Goal: Task Accomplishment & Management: Manage account settings

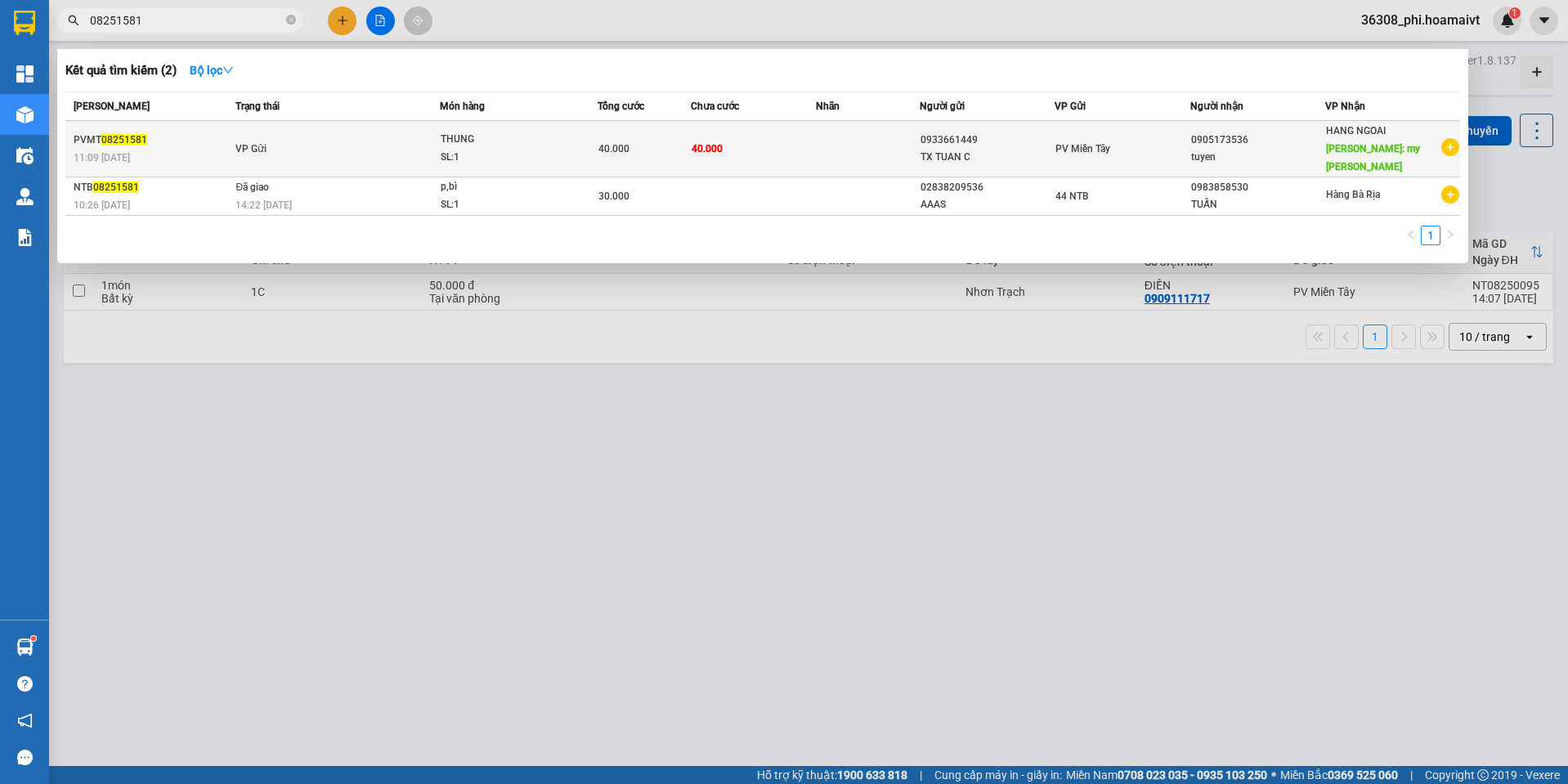
type input "08251581"
click at [218, 138] on div "PVMT 08251581" at bounding box center [152, 139] width 157 height 17
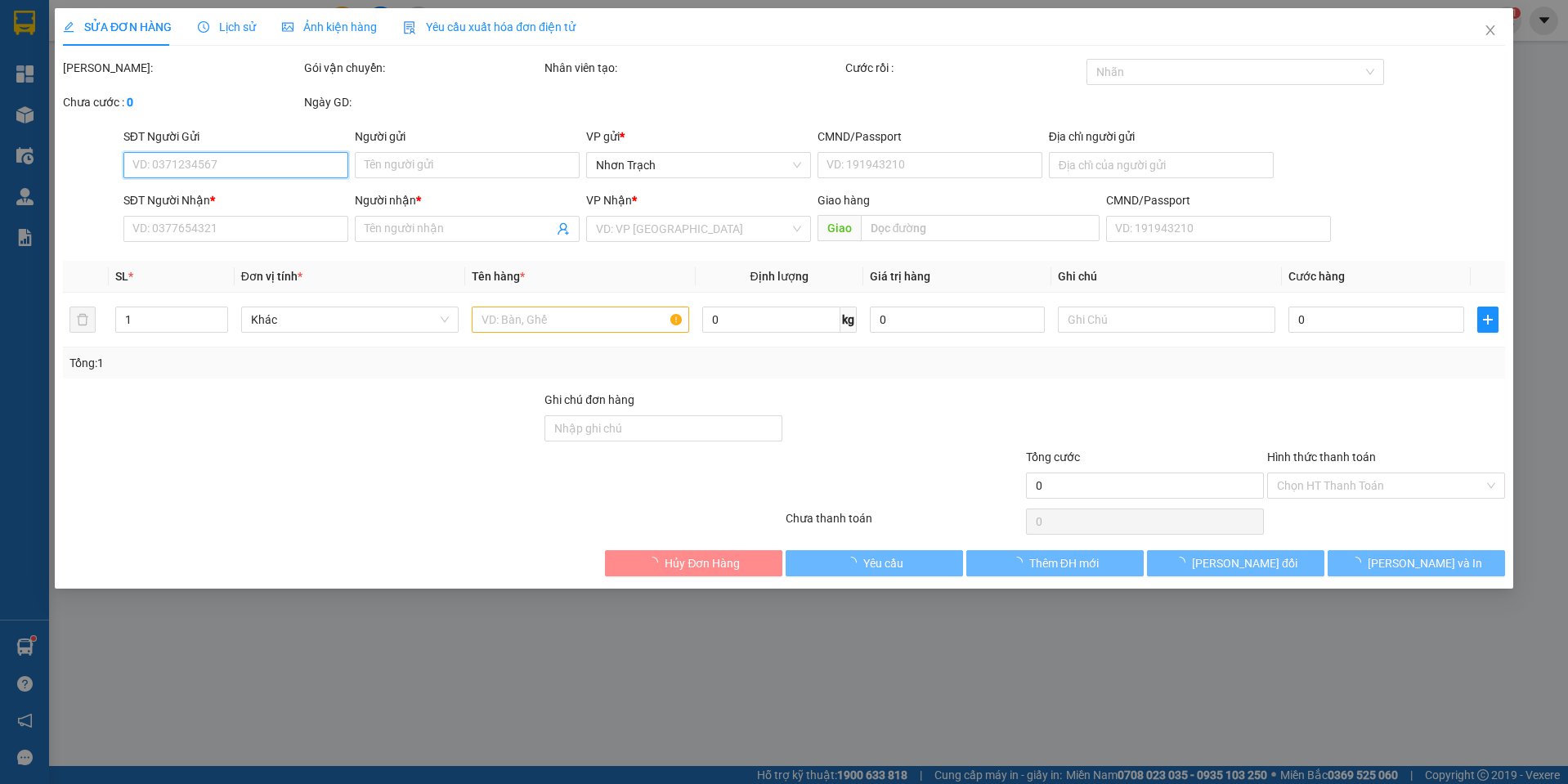
type input "0933661449"
type input "TX TUAN C"
type input "0902385386 LOAN"
type input "0905173536"
type input "tuyen"
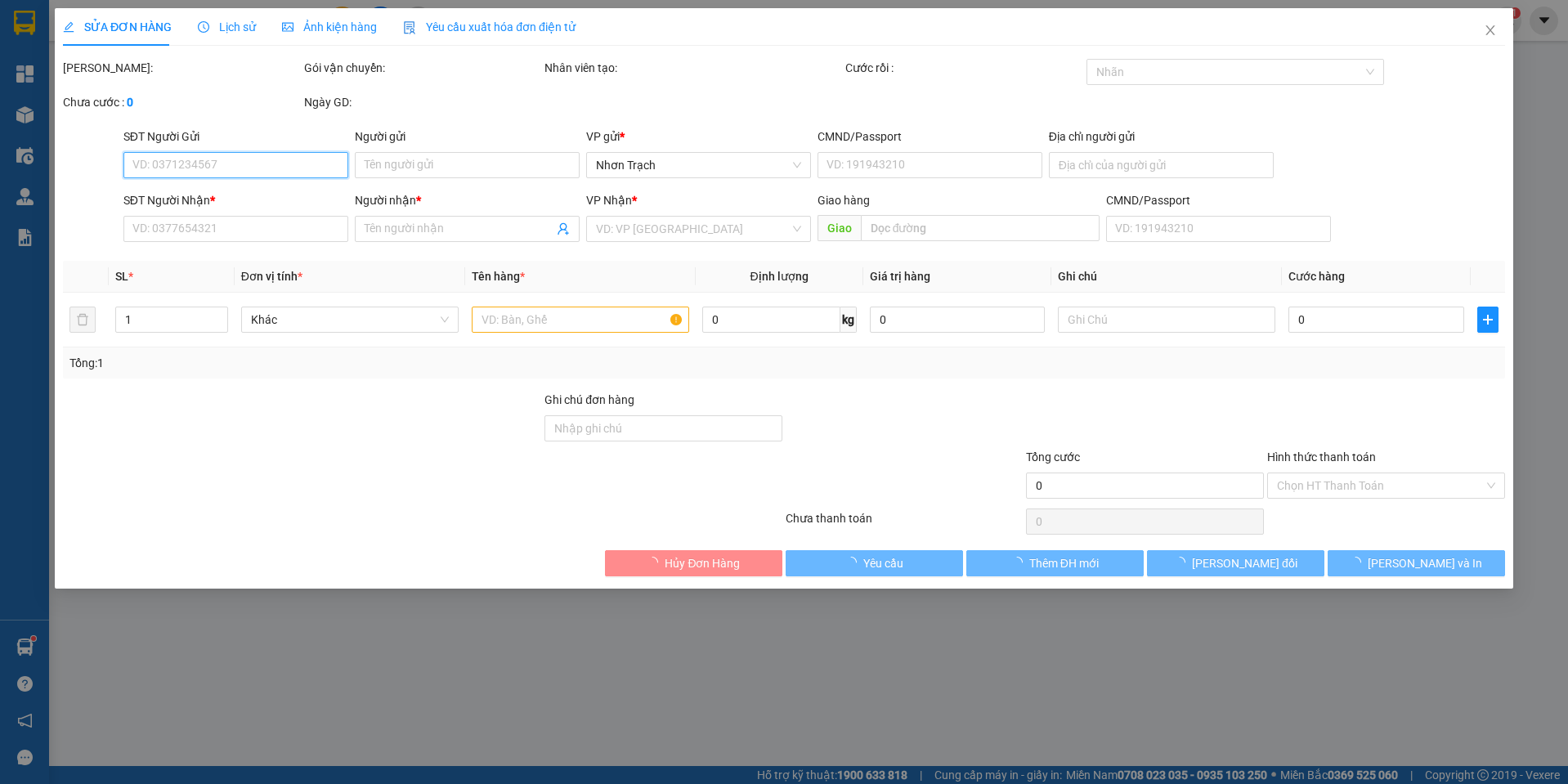
type input "my xuan"
type input "40.000"
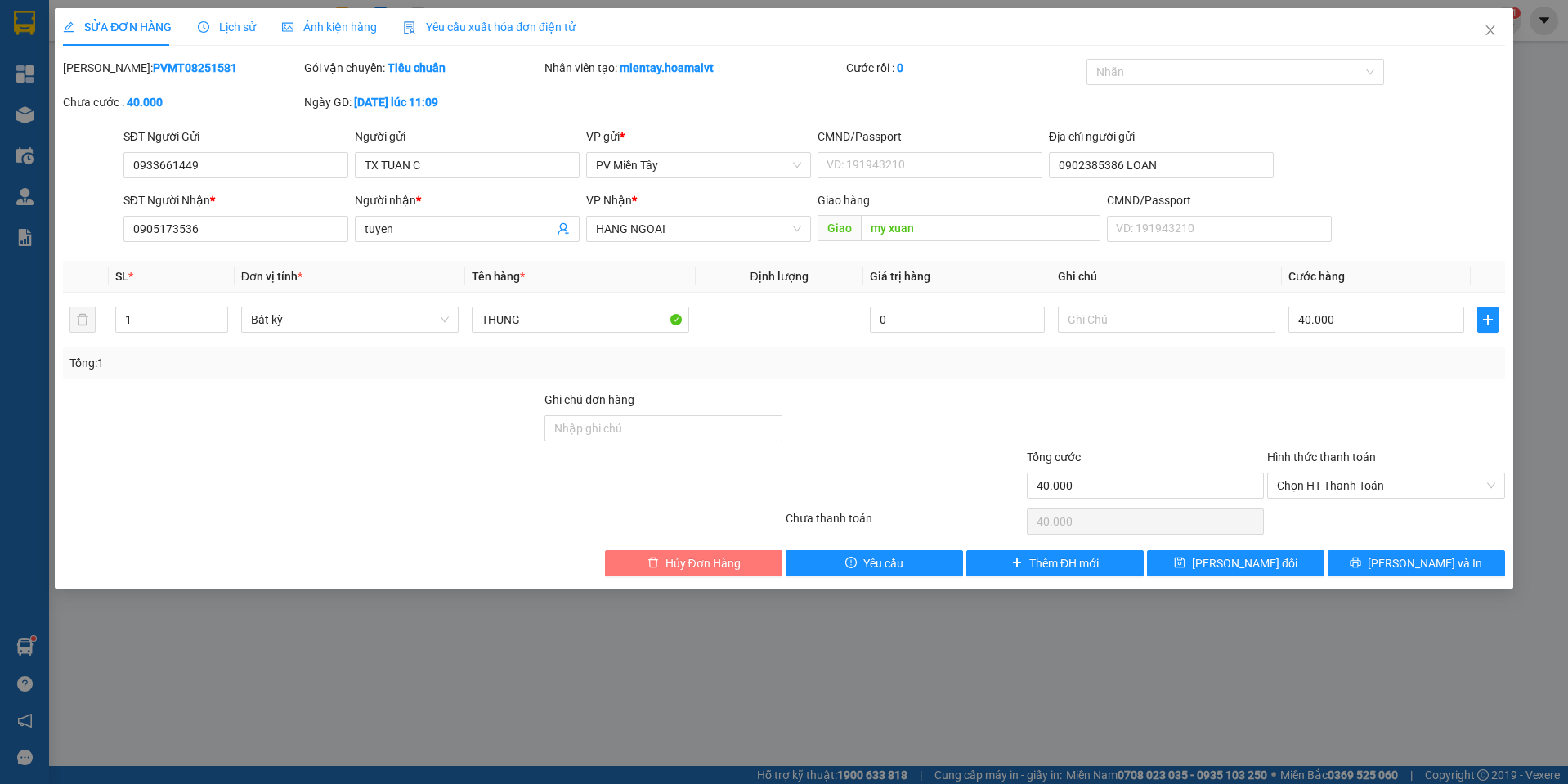
click at [701, 557] on span "Hủy Đơn Hàng" at bounding box center [702, 563] width 75 height 18
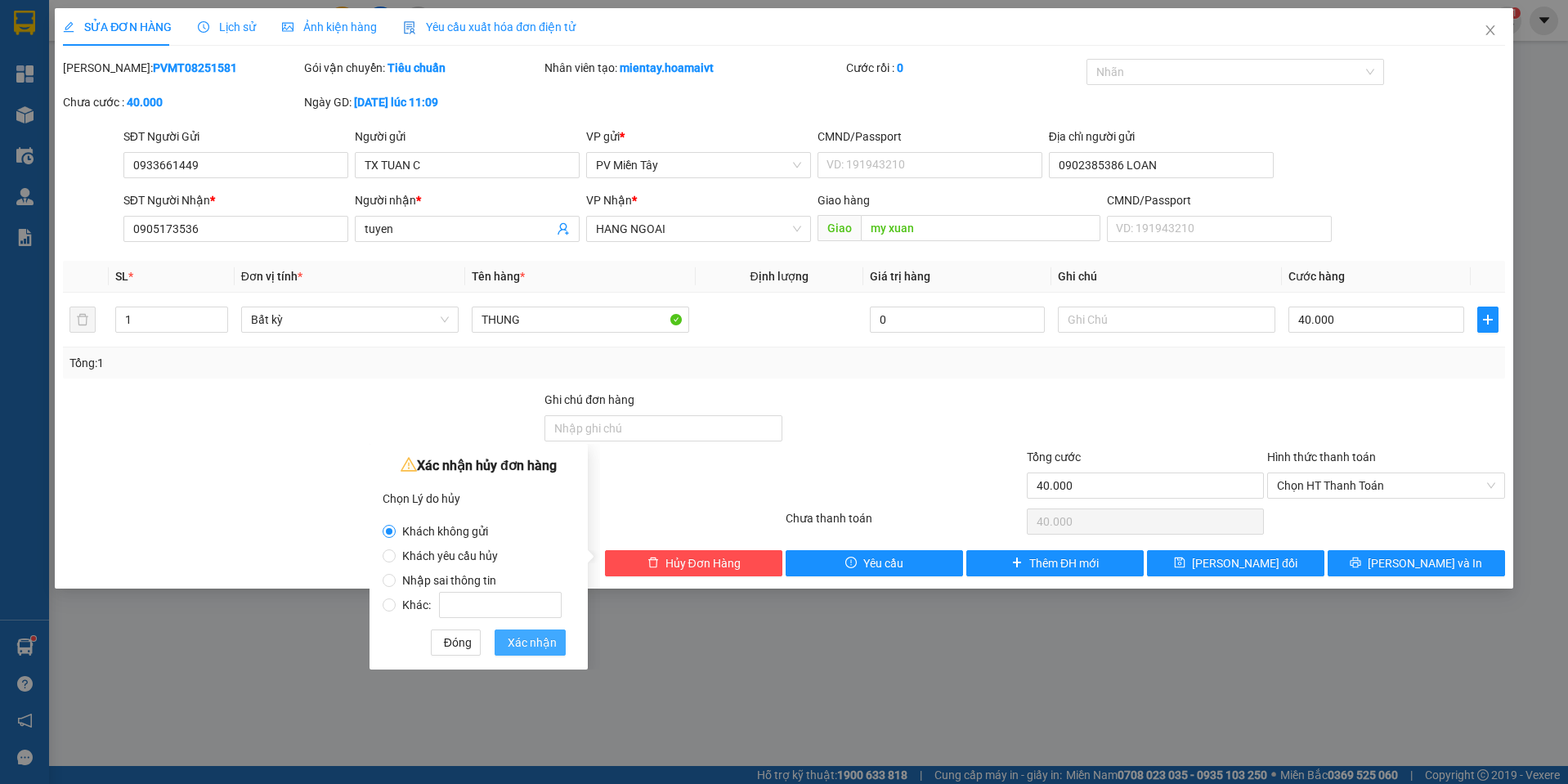
click at [523, 646] on span "Xác nhận" at bounding box center [532, 643] width 49 height 18
